Goal: Task Accomplishment & Management: Complete application form

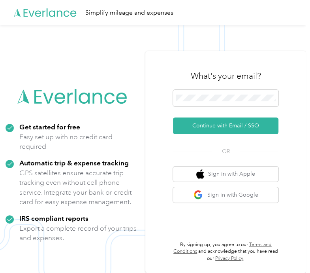
click at [66, 17] on icon at bounding box center [45, 12] width 63 height 45
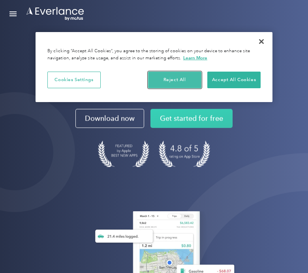
click at [171, 77] on button "Reject All" at bounding box center [174, 80] width 53 height 17
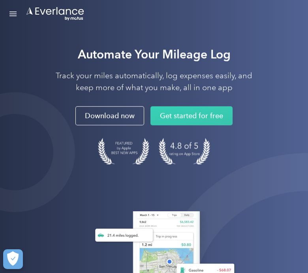
click at [14, 13] on div "Open Menu" at bounding box center [12, 13] width 7 height 1
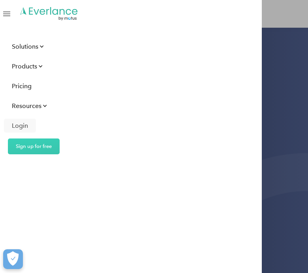
click at [21, 122] on div "Login" at bounding box center [20, 126] width 16 height 10
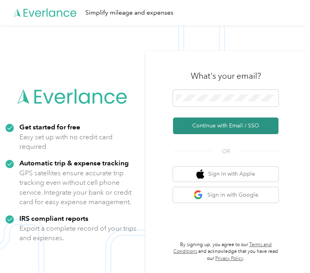
click at [210, 121] on button "Continue with Email / SSO" at bounding box center [226, 125] width 106 height 17
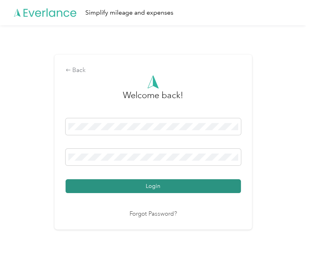
click at [191, 188] on button "Login" at bounding box center [153, 186] width 175 height 14
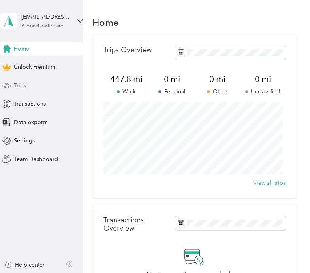
click at [30, 87] on div "Trips" at bounding box center [41, 85] width 83 height 14
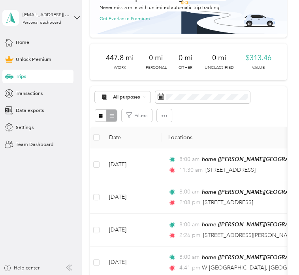
scroll to position [66, 0]
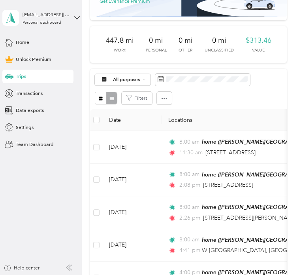
click at [264, 93] on div "Filters" at bounding box center [188, 98] width 187 height 13
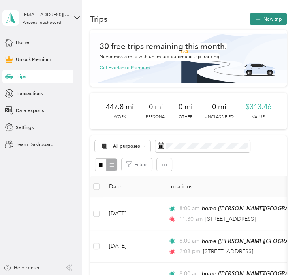
click at [270, 15] on button "New trip" at bounding box center [268, 19] width 37 height 12
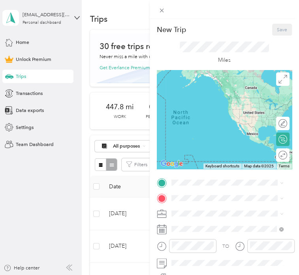
click at [206, 210] on div "home Bishop Hollow Run, 30338, Dunwoody, Georgia, United States" at bounding box center [233, 218] width 96 height 28
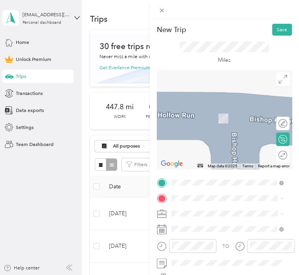
click at [213, 115] on span "300 Tower Road Northwest Marietta, Georgia 30060, United States" at bounding box center [219, 112] width 69 height 6
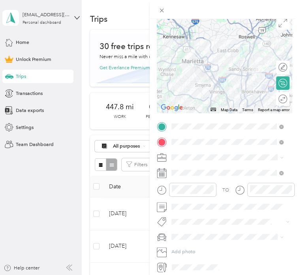
scroll to position [58, 0]
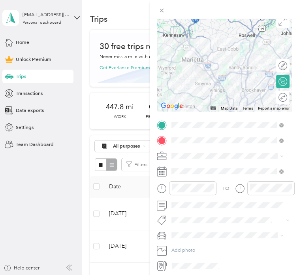
click at [188, 151] on span at bounding box center [230, 155] width 123 height 11
click at [182, 166] on span "Work" at bounding box center [178, 163] width 11 height 6
click at [185, 174] on span at bounding box center [230, 171] width 123 height 11
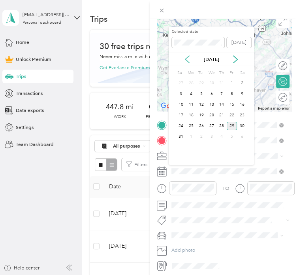
click at [190, 59] on icon at bounding box center [187, 59] width 8 height 8
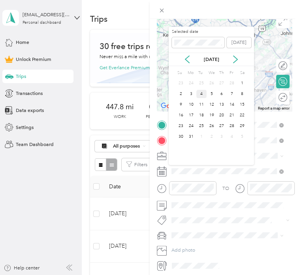
click at [200, 94] on div "4" at bounding box center [201, 94] width 10 height 8
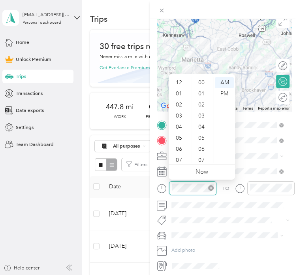
scroll to position [47, 0]
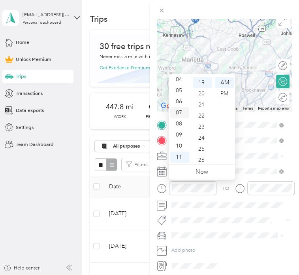
click at [176, 113] on div "07" at bounding box center [179, 112] width 19 height 11
click at [202, 80] on div "00" at bounding box center [202, 82] width 19 height 11
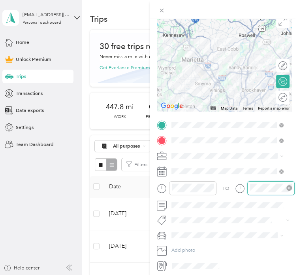
scroll to position [47, 0]
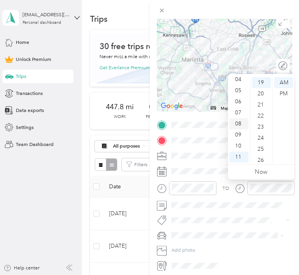
click at [237, 121] on div "08" at bounding box center [239, 123] width 19 height 11
click at [258, 119] on div "30" at bounding box center [261, 120] width 19 height 11
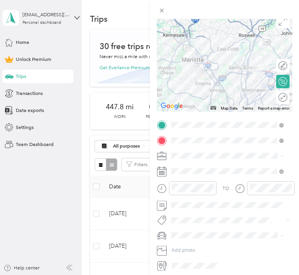
click at [192, 243] on div "Mazda Cx-9" at bounding box center [226, 242] width 107 height 7
click at [273, 96] on div at bounding box center [276, 97] width 6 height 6
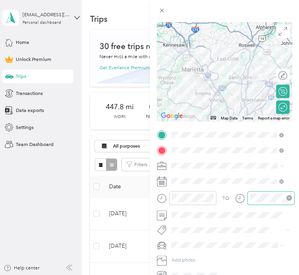
scroll to position [0, 0]
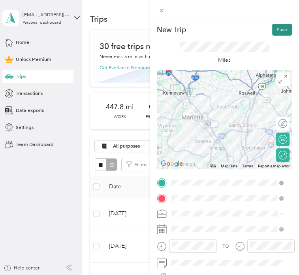
click at [280, 28] on button "Save" at bounding box center [282, 30] width 20 height 12
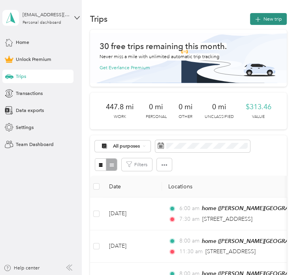
click at [266, 19] on button "New trip" at bounding box center [268, 19] width 37 height 12
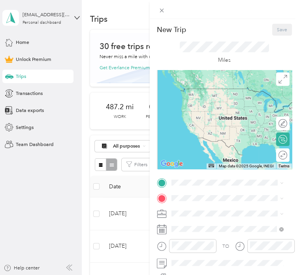
click at [195, 219] on span "Bishop Hollow Run, 30338, Dunwoody, Georgia, United States" at bounding box center [228, 224] width 87 height 20
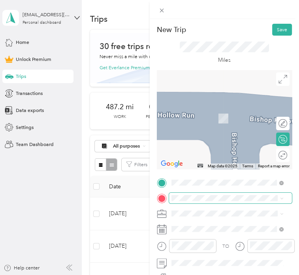
click at [191, 202] on span at bounding box center [230, 197] width 123 height 11
click at [228, 221] on span "999 Peachtree Street Northeast Atlanta, Georgia 30309, United States" at bounding box center [219, 218] width 69 height 6
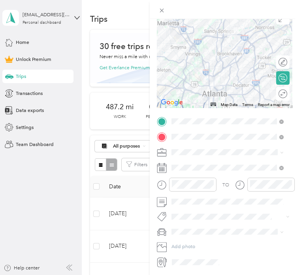
scroll to position [62, 0]
click at [182, 163] on li "Work" at bounding box center [227, 162] width 117 height 12
click at [276, 91] on div "Round trip" at bounding box center [260, 93] width 53 height 7
click at [276, 91] on div at bounding box center [280, 93] width 14 height 7
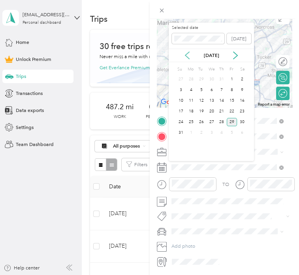
click at [187, 55] on icon at bounding box center [187, 55] width 8 height 8
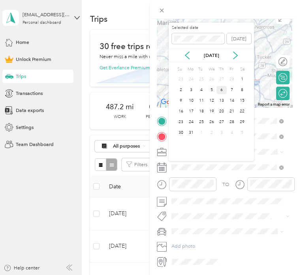
click at [222, 89] on div "6" at bounding box center [222, 90] width 10 height 8
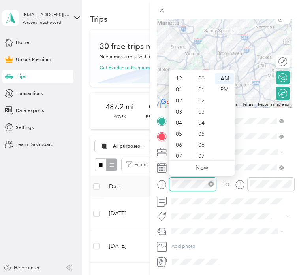
scroll to position [47, 0]
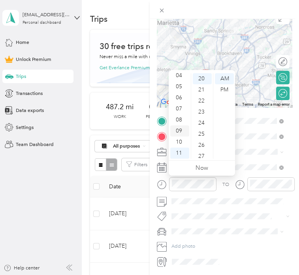
click at [179, 129] on div "09" at bounding box center [179, 130] width 19 height 11
click at [202, 75] on div "00" at bounding box center [202, 78] width 19 height 11
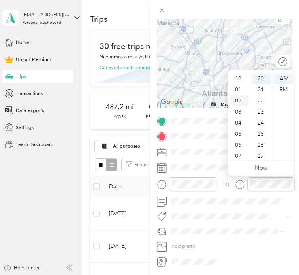
click at [235, 101] on div "02" at bounding box center [239, 100] width 19 height 11
click at [283, 89] on div "PM" at bounding box center [283, 89] width 19 height 11
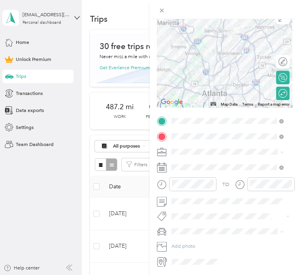
click at [246, 210] on div "TO Add photo" at bounding box center [225, 190] width 136 height 151
click at [192, 243] on li "Mazda Cx-9" at bounding box center [227, 240] width 117 height 12
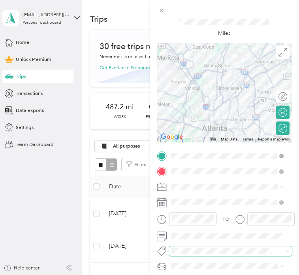
scroll to position [0, 0]
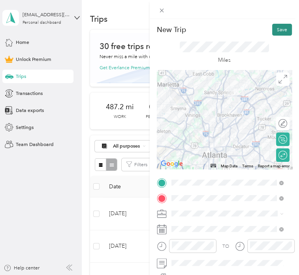
click at [277, 27] on button "Save" at bounding box center [282, 30] width 20 height 12
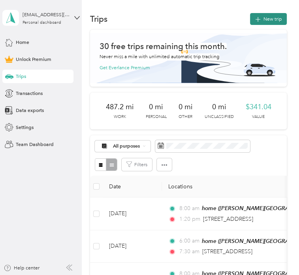
click at [269, 16] on button "New trip" at bounding box center [268, 19] width 37 height 12
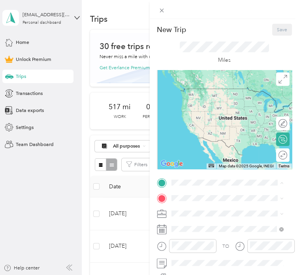
click at [197, 215] on span "Bishop Hollow Run, 30338, Dunwoody, Georgia, United States" at bounding box center [228, 225] width 87 height 20
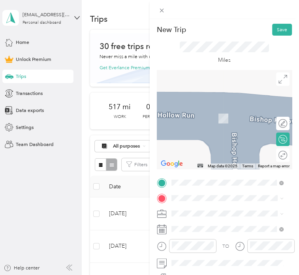
click at [216, 141] on li "160 Clairemont Avenue Decatur, Georgia 30030, United States" at bounding box center [227, 133] width 117 height 15
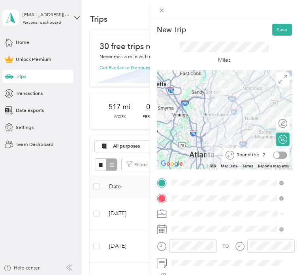
click at [275, 153] on div at bounding box center [280, 154] width 14 height 7
click at [202, 119] on li "Work" at bounding box center [227, 114] width 117 height 12
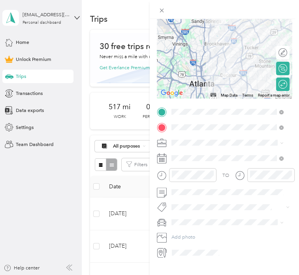
scroll to position [71, 0]
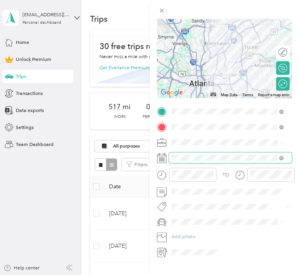
click at [190, 154] on span at bounding box center [230, 157] width 123 height 11
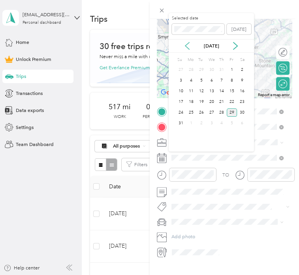
click at [190, 45] on icon at bounding box center [187, 46] width 8 height 8
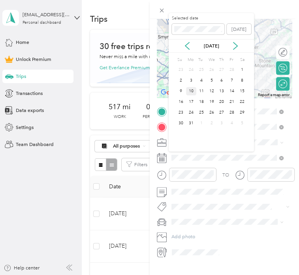
click at [190, 88] on div "10" at bounding box center [191, 91] width 10 height 8
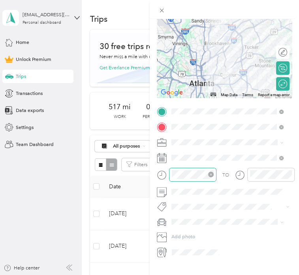
click at [183, 168] on div at bounding box center [192, 175] width 47 height 14
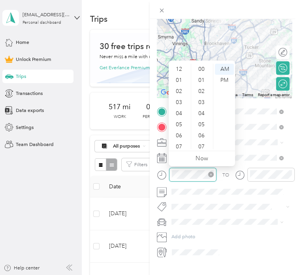
scroll to position [47, 0]
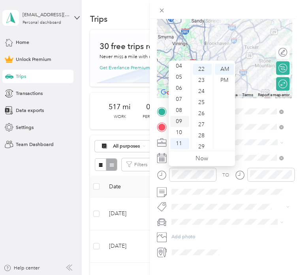
click at [180, 121] on div "09" at bounding box center [179, 121] width 19 height 11
click at [205, 71] on div "00" at bounding box center [202, 69] width 19 height 11
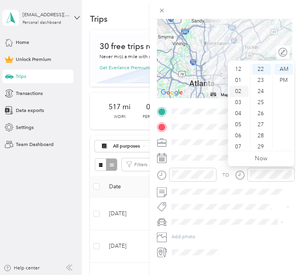
click at [241, 90] on div "02" at bounding box center [239, 91] width 19 height 11
click at [260, 144] on div "29" at bounding box center [261, 146] width 19 height 11
click at [285, 74] on div "AM" at bounding box center [283, 69] width 19 height 11
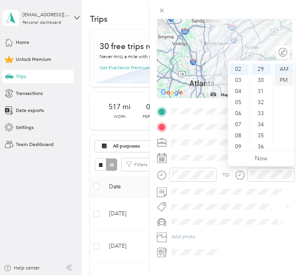
click at [285, 81] on div "PM" at bounding box center [283, 80] width 19 height 11
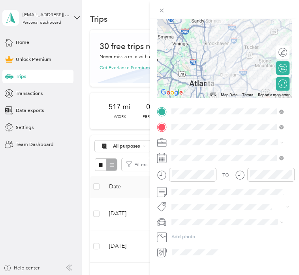
click at [191, 231] on span "Mazda Cx-9" at bounding box center [186, 230] width 26 height 6
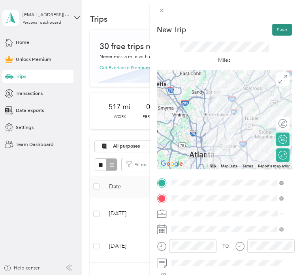
click at [278, 30] on button "Save" at bounding box center [282, 30] width 20 height 12
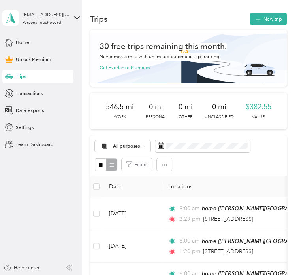
click at [253, 157] on div "All purposes Filters" at bounding box center [188, 155] width 197 height 40
click at [266, 21] on button "New trip" at bounding box center [268, 19] width 37 height 12
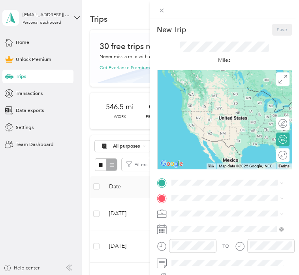
click at [194, 215] on span "Bishop Hollow Run, 30338, Dunwoody, Georgia, United States" at bounding box center [228, 224] width 87 height 20
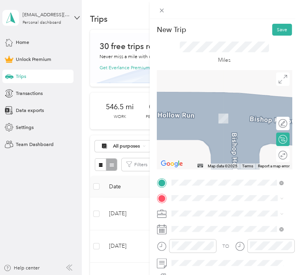
click at [199, 221] on span "171 17th Street Northwest Atlanta, Georgia 30363, United States" at bounding box center [219, 218] width 69 height 6
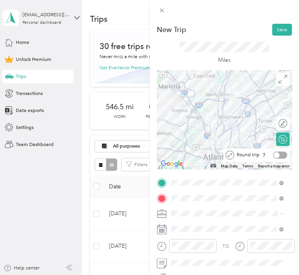
click at [276, 157] on div at bounding box center [280, 154] width 14 height 7
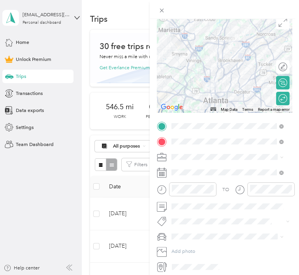
scroll to position [57, 0]
click at [180, 167] on span "Work" at bounding box center [178, 164] width 11 height 6
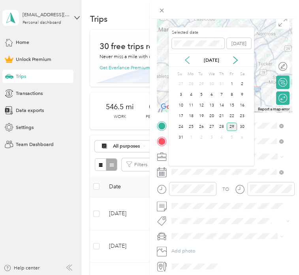
click at [188, 57] on icon at bounding box center [187, 60] width 4 height 7
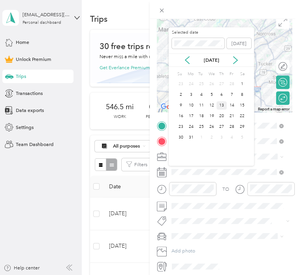
click at [225, 106] on div "13" at bounding box center [222, 105] width 10 height 8
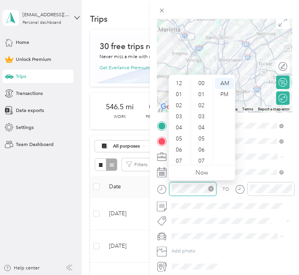
scroll to position [47, 0]
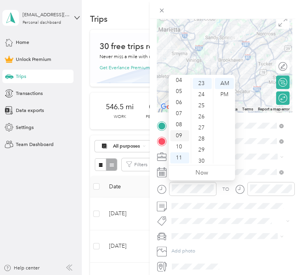
click at [179, 135] on div "09" at bounding box center [179, 135] width 19 height 11
click at [202, 83] on div "00" at bounding box center [202, 83] width 19 height 11
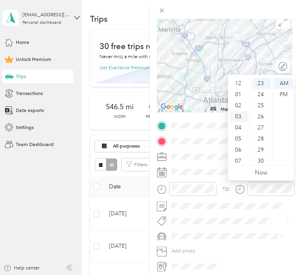
click at [239, 117] on div "03" at bounding box center [239, 116] width 19 height 11
click at [288, 94] on div "PM" at bounding box center [283, 94] width 19 height 11
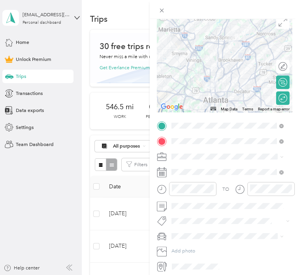
click at [189, 232] on span at bounding box center [230, 235] width 123 height 11
click at [189, 245] on span "Mazda Cx-9" at bounding box center [186, 243] width 26 height 6
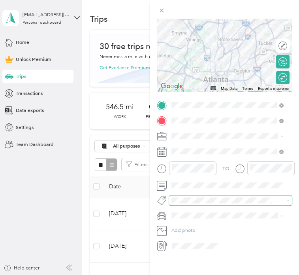
scroll to position [0, 0]
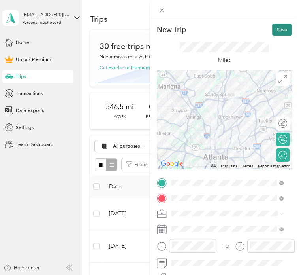
click at [279, 28] on button "Save" at bounding box center [282, 30] width 20 height 12
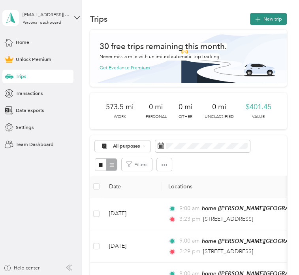
click at [261, 16] on button "New trip" at bounding box center [268, 19] width 37 height 12
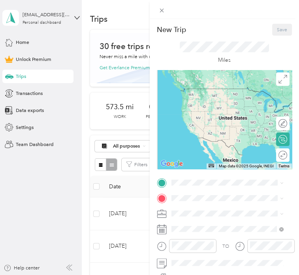
click at [199, 221] on div "home Bishop Hollow Run, 30338, Dunwoody, Georgia, United States" at bounding box center [233, 218] width 96 height 28
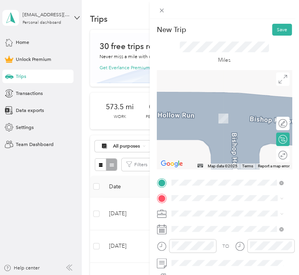
click at [228, 223] on span "999 Peachtree Street Northeast Atlanta, Georgia 30309, United States" at bounding box center [219, 220] width 69 height 6
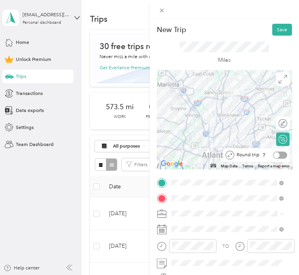
click at [277, 155] on div at bounding box center [280, 154] width 14 height 7
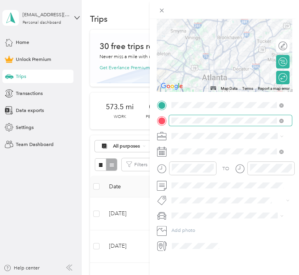
scroll to position [79, 0]
click at [182, 147] on ol "Work Personal Legal Other Charity Medical Moving Commute" at bounding box center [227, 183] width 117 height 95
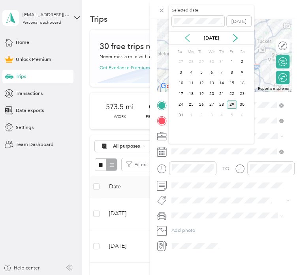
click at [190, 35] on icon at bounding box center [187, 38] width 8 height 8
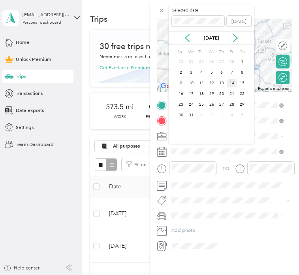
click at [230, 81] on div "14" at bounding box center [232, 83] width 10 height 8
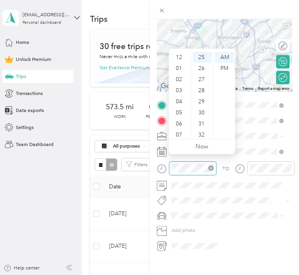
scroll to position [47, 0]
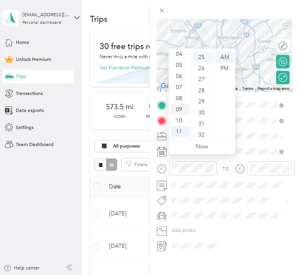
click at [181, 107] on div "09" at bounding box center [179, 109] width 19 height 11
click at [204, 60] on div "00" at bounding box center [202, 57] width 19 height 11
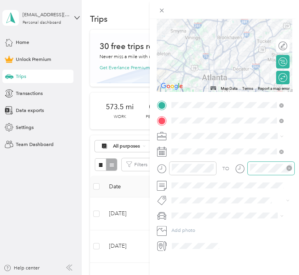
click at [249, 161] on div at bounding box center [270, 168] width 47 height 14
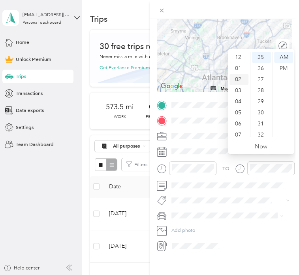
click at [241, 77] on div "02" at bounding box center [239, 79] width 19 height 11
click at [283, 64] on div "PM" at bounding box center [283, 68] width 19 height 11
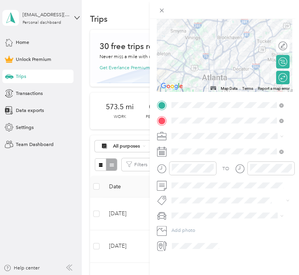
click at [198, 221] on li "Mazda Cx-9" at bounding box center [227, 218] width 117 height 12
click at [184, 130] on span at bounding box center [230, 135] width 123 height 11
click at [182, 142] on li "Work" at bounding box center [227, 138] width 117 height 12
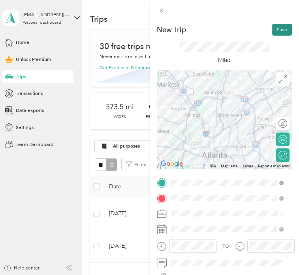
click at [276, 26] on button "Save" at bounding box center [282, 30] width 20 height 12
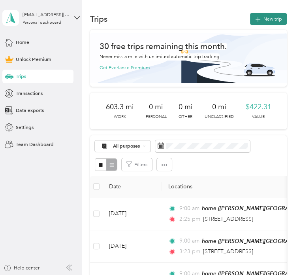
click at [267, 19] on button "New trip" at bounding box center [268, 19] width 37 height 12
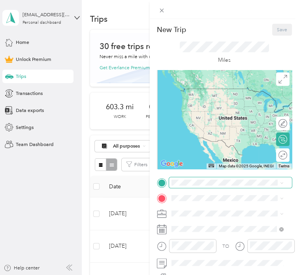
click at [182, 178] on span at bounding box center [230, 182] width 123 height 11
click at [193, 213] on div "home Bishop Hollow Run, 30338, Dunwoody, Georgia, United States" at bounding box center [233, 221] width 96 height 28
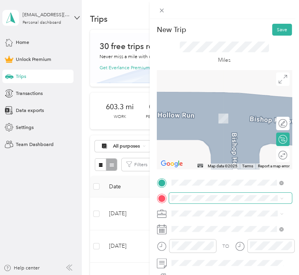
click at [190, 201] on span at bounding box center [230, 197] width 123 height 11
click at [188, 128] on div "3834 Austell Road Southwest Marietta, Georgia 30008, United States" at bounding box center [226, 123] width 107 height 10
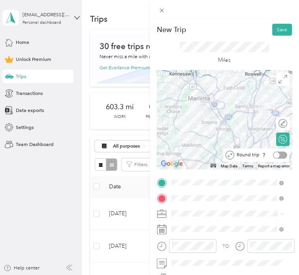
click at [275, 153] on div at bounding box center [280, 154] width 14 height 7
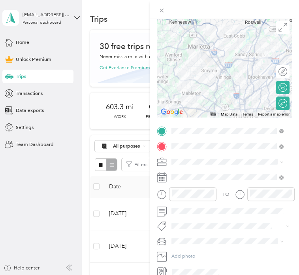
scroll to position [53, 0]
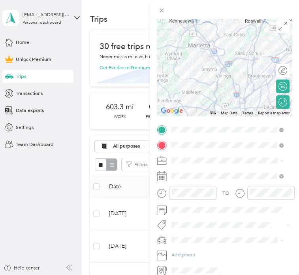
click at [182, 172] on li "Work" at bounding box center [227, 168] width 117 height 12
click at [181, 179] on span at bounding box center [230, 175] width 123 height 11
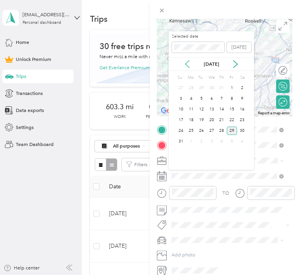
click at [185, 60] on icon at bounding box center [187, 64] width 8 height 8
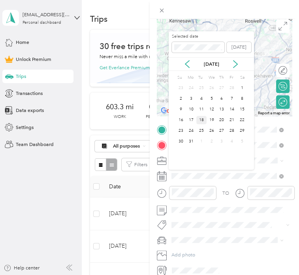
click at [204, 120] on div "18" at bounding box center [201, 120] width 10 height 8
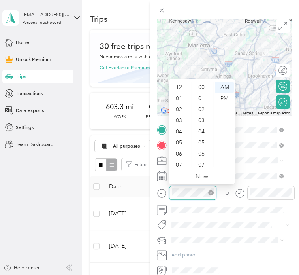
scroll to position [47, 0]
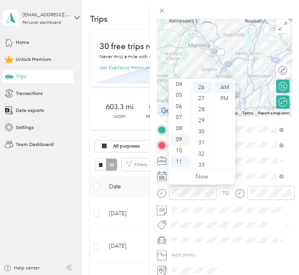
click at [175, 144] on div "09" at bounding box center [179, 139] width 19 height 11
click at [201, 87] on div "00" at bounding box center [202, 87] width 19 height 11
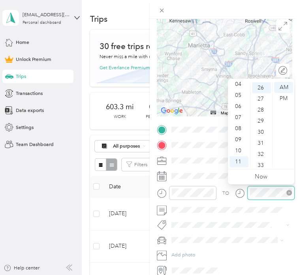
scroll to position [288, 0]
click at [260, 164] on div "33" at bounding box center [261, 164] width 19 height 11
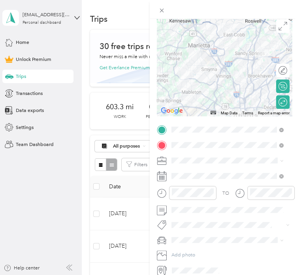
click at [191, 253] on li "Mazda Cx-9" at bounding box center [227, 247] width 117 height 12
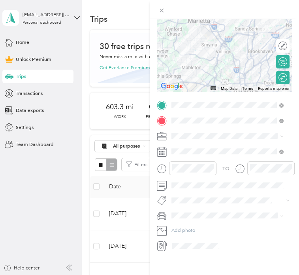
scroll to position [0, 0]
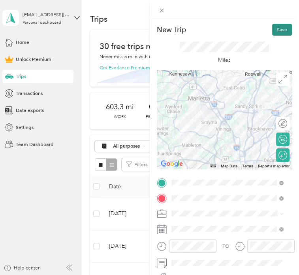
click at [278, 29] on button "Save" at bounding box center [282, 30] width 20 height 12
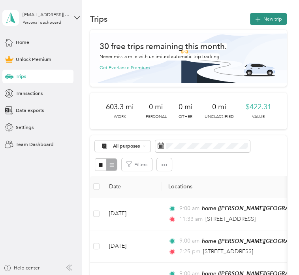
click at [256, 19] on icon "button" at bounding box center [258, 19] width 9 height 9
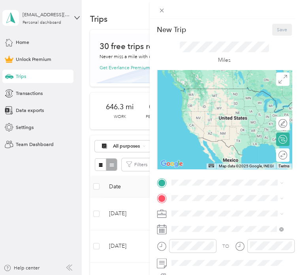
click at [195, 218] on span "Bishop Hollow Run, 30338, Dunwoody, Georgia, United States" at bounding box center [228, 222] width 87 height 20
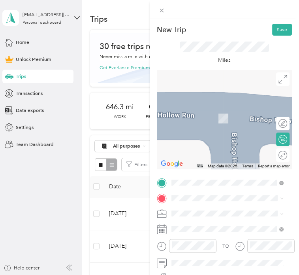
click at [226, 114] on span "171 17th Street Northwest Atlanta, Georgia 30363, United States" at bounding box center [219, 111] width 69 height 6
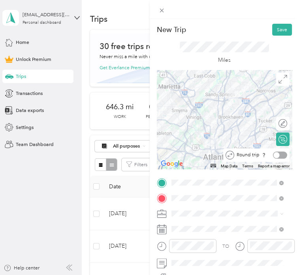
click at [279, 155] on div at bounding box center [280, 154] width 14 height 7
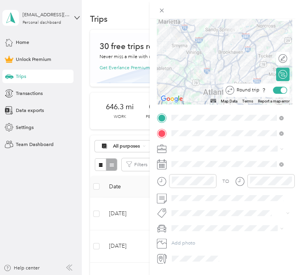
scroll to position [83, 0]
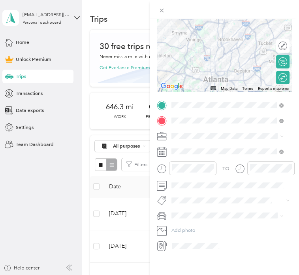
click at [179, 141] on li "Work" at bounding box center [227, 138] width 117 height 12
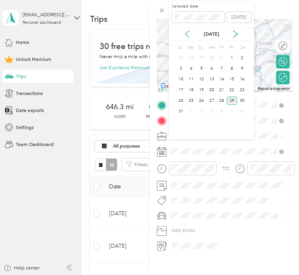
click at [191, 35] on icon at bounding box center [187, 34] width 8 height 8
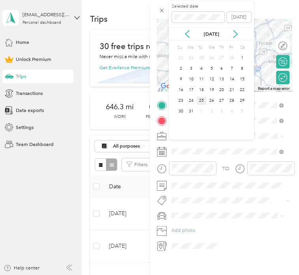
click at [202, 98] on div "25" at bounding box center [201, 100] width 10 height 8
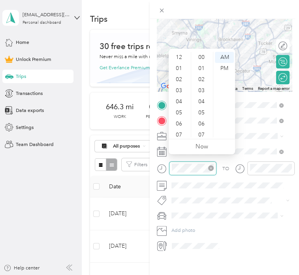
scroll to position [47, 0]
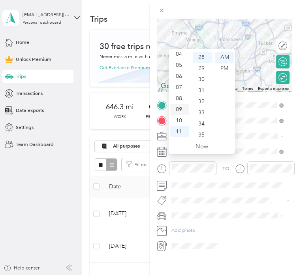
click at [177, 112] on div "09" at bounding box center [179, 109] width 19 height 11
click at [204, 58] on div "00" at bounding box center [202, 57] width 19 height 11
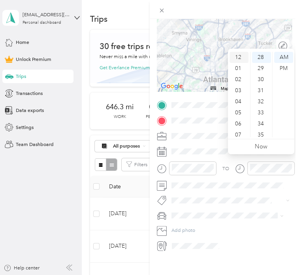
click at [237, 56] on div "12" at bounding box center [239, 57] width 19 height 11
click at [264, 119] on div "58" at bounding box center [261, 120] width 19 height 11
click at [282, 68] on div "PM" at bounding box center [283, 68] width 19 height 11
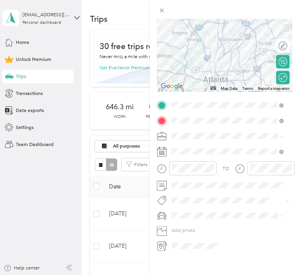
click at [267, 187] on div "TO Add photo" at bounding box center [225, 175] width 136 height 151
click at [198, 219] on span "Mazda Cx-9" at bounding box center [186, 221] width 26 height 6
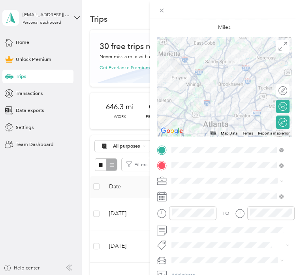
scroll to position [0, 0]
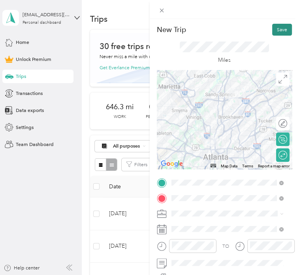
click at [273, 31] on button "Save" at bounding box center [282, 30] width 20 height 12
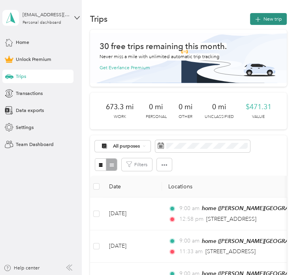
click at [268, 14] on button "New trip" at bounding box center [268, 19] width 37 height 12
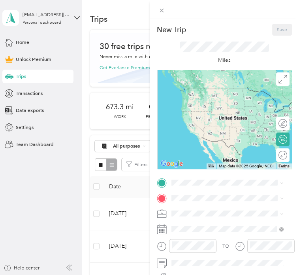
click at [195, 214] on div "home Bishop Hollow Run, 30338, Dunwoody, Georgia, United States" at bounding box center [233, 217] width 96 height 28
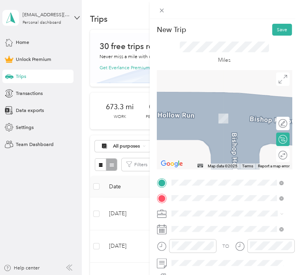
click at [207, 120] on div "51 Lenox Pointe Northeast Atlanta, Georgia 30324, United States" at bounding box center [226, 118] width 107 height 14
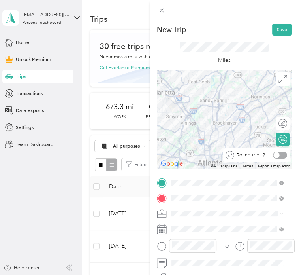
click at [276, 155] on div at bounding box center [280, 154] width 14 height 7
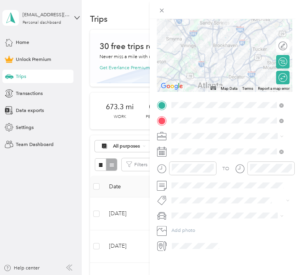
click at [182, 140] on span "Work" at bounding box center [178, 138] width 11 height 6
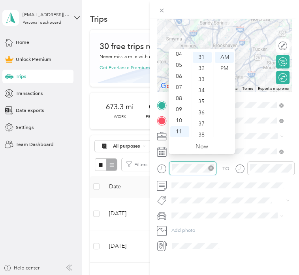
scroll to position [343, 0]
click at [182, 107] on div "09" at bounding box center [179, 109] width 19 height 11
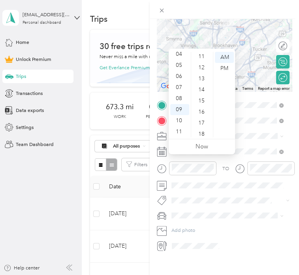
scroll to position [0, 0]
click at [202, 50] on div "12 01 02 03 04 05 06 07 08 09 10 11 00 01 02 03 04 05 06 07 08 09 10 11 12 13 1…" at bounding box center [202, 94] width 66 height 90
click at [202, 55] on div "00" at bounding box center [202, 57] width 19 height 11
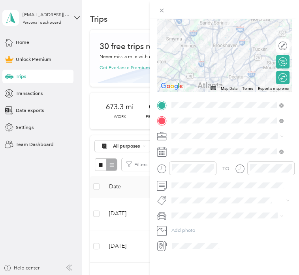
click at [234, 201] on div "TO Add photo" at bounding box center [225, 175] width 136 height 151
click at [199, 218] on div "Mazda Cx-9" at bounding box center [226, 221] width 107 height 7
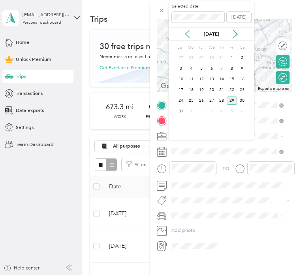
click at [186, 35] on icon at bounding box center [187, 34] width 8 height 8
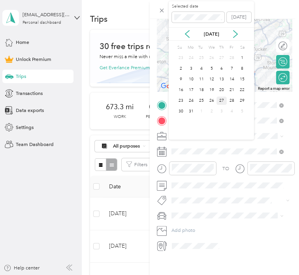
click at [219, 101] on div "27" at bounding box center [222, 100] width 10 height 8
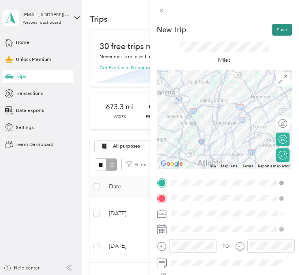
click at [273, 29] on button "Save" at bounding box center [282, 30] width 20 height 12
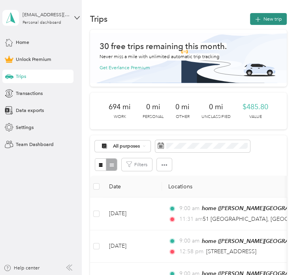
click at [269, 18] on button "New trip" at bounding box center [268, 19] width 37 height 12
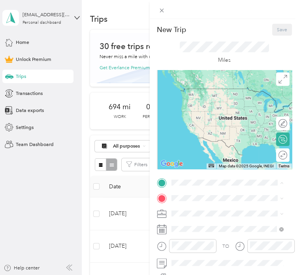
click at [198, 211] on div "home Bishop Hollow Run, 30338, Dunwoody, Georgia, United States" at bounding box center [233, 221] width 96 height 28
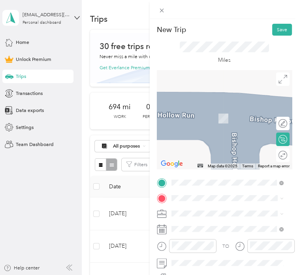
click at [219, 122] on span "1100 Circle 75 Parkway Southeast Atlanta, Georgia 30339, United States" at bounding box center [219, 119] width 69 height 6
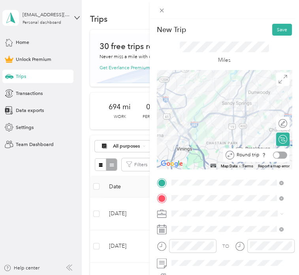
click at [275, 157] on div at bounding box center [280, 154] width 14 height 7
click at [190, 121] on ol "Work Personal Legal Other Charity Medical Moving Commute" at bounding box center [227, 158] width 117 height 95
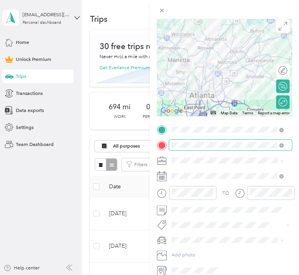
scroll to position [55, 0]
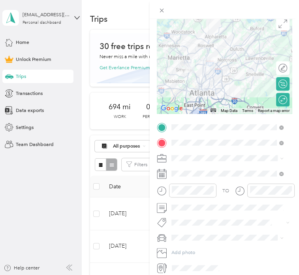
click at [179, 154] on span at bounding box center [230, 158] width 123 height 11
click at [183, 168] on span "Work" at bounding box center [178, 168] width 11 height 6
click at [182, 168] on span at bounding box center [230, 173] width 123 height 11
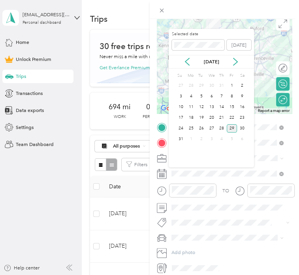
click at [190, 57] on div "Aug 2025" at bounding box center [211, 61] width 85 height 13
click at [185, 60] on icon at bounding box center [187, 62] width 8 height 8
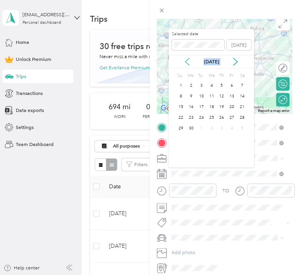
click at [185, 60] on icon at bounding box center [187, 62] width 8 height 8
click at [200, 86] on div "1" at bounding box center [201, 85] width 10 height 8
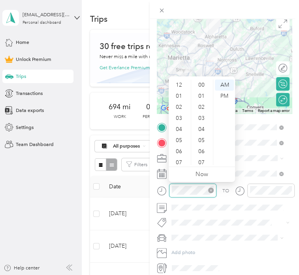
scroll to position [47, 0]
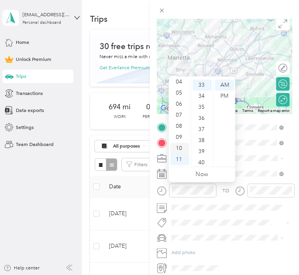
click at [183, 147] on div "10" at bounding box center [179, 148] width 19 height 11
click at [202, 85] on div "00" at bounding box center [202, 84] width 19 height 11
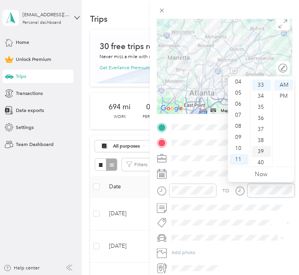
scroll to position [579, 0]
click at [261, 158] on div "59" at bounding box center [261, 159] width 19 height 11
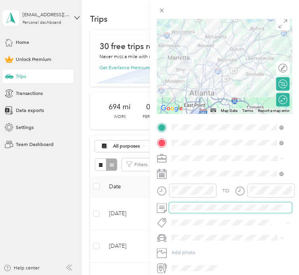
click at [246, 211] on span at bounding box center [230, 207] width 123 height 11
click at [207, 233] on span at bounding box center [230, 237] width 123 height 11
click at [194, 247] on span "Mazda Cx-9" at bounding box center [186, 248] width 26 height 6
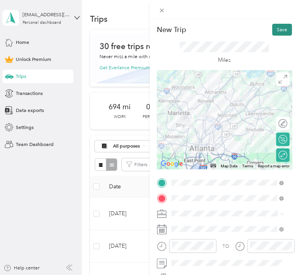
click at [272, 34] on button "Save" at bounding box center [282, 30] width 20 height 12
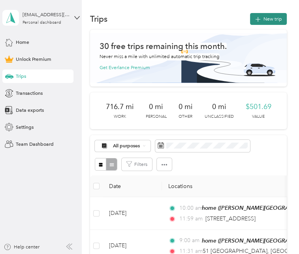
click at [268, 14] on button "New trip" at bounding box center [268, 19] width 37 height 12
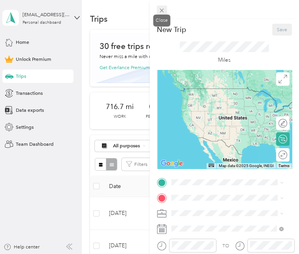
click at [157, 9] on span at bounding box center [162, 10] width 10 height 9
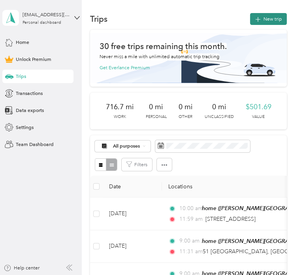
click at [261, 24] on button "New trip" at bounding box center [268, 19] width 37 height 12
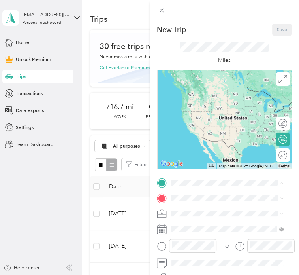
click at [201, 225] on li "home [PERSON_NAME][GEOGRAPHIC_DATA], [GEOGRAPHIC_DATA], [US_STATE], [GEOGRAPHIC…" at bounding box center [227, 222] width 117 height 36
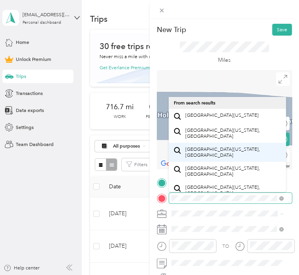
scroll to position [12, 0]
